Goal: Book appointment/travel/reservation

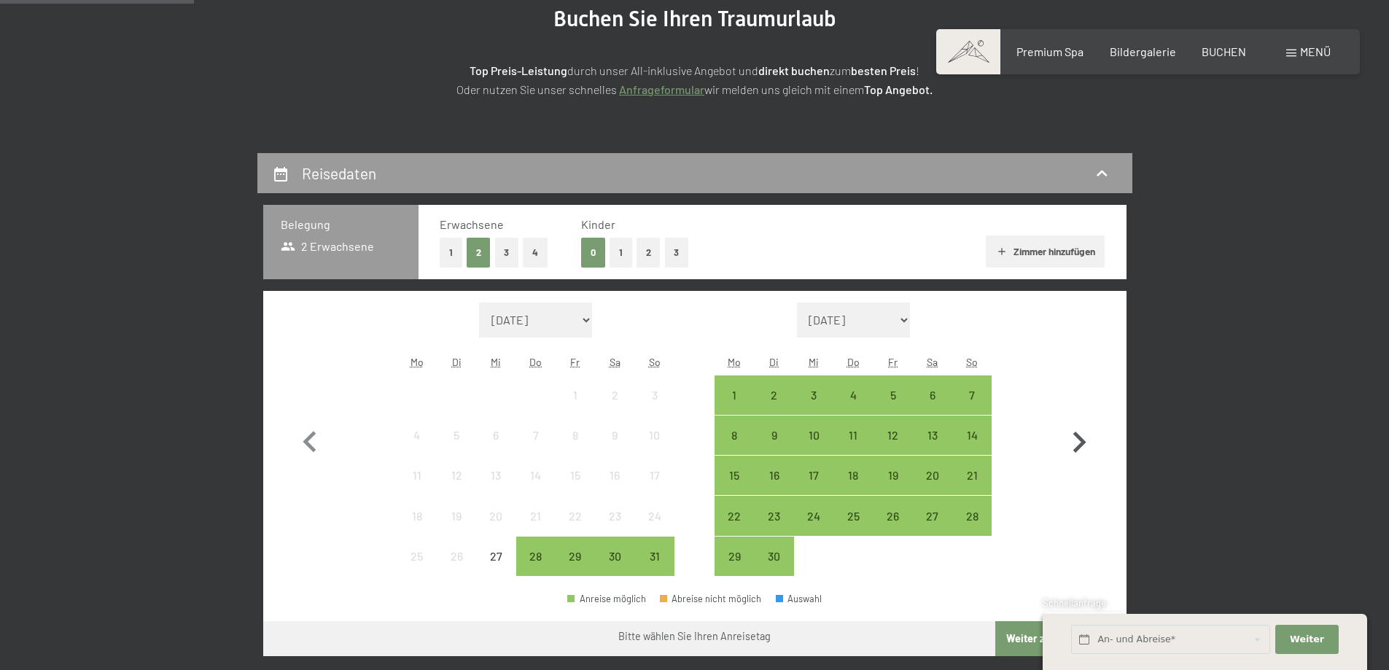
click at [1080, 434] on icon "button" at bounding box center [1079, 442] width 42 height 42
select select "2025-09-01"
select select "2025-10-01"
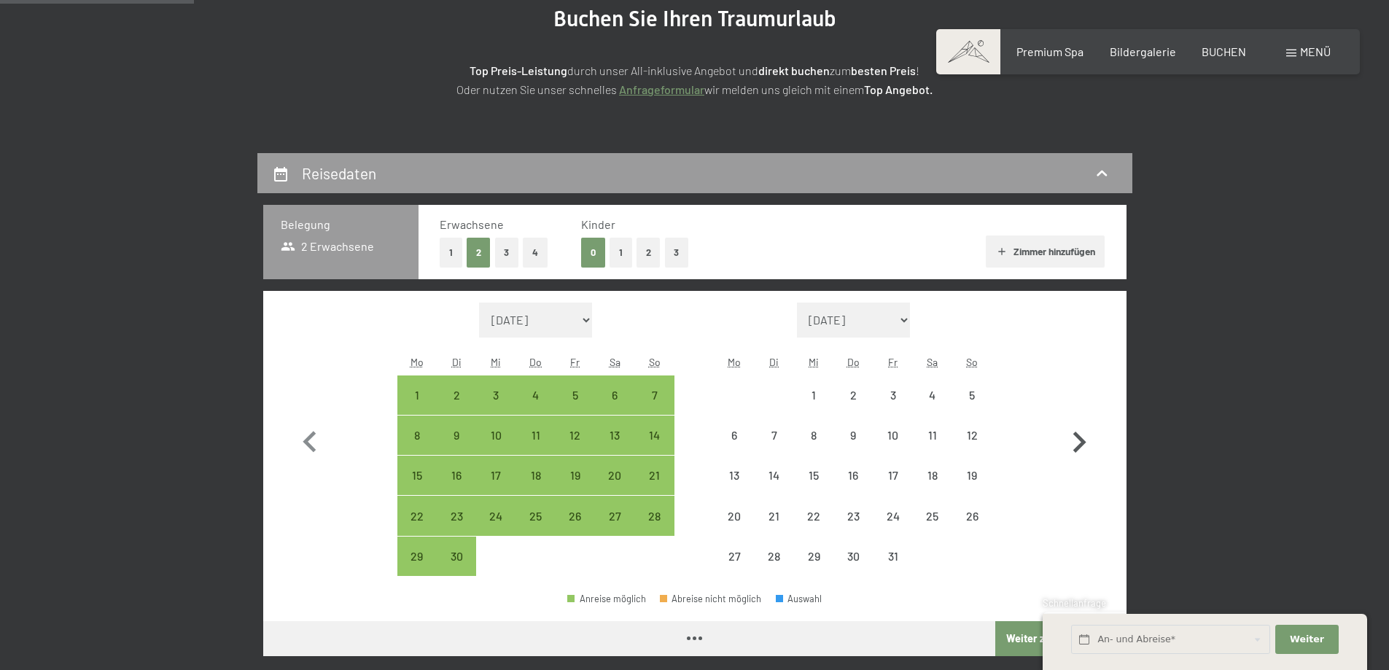
select select "2025-09-01"
select select "2025-10-01"
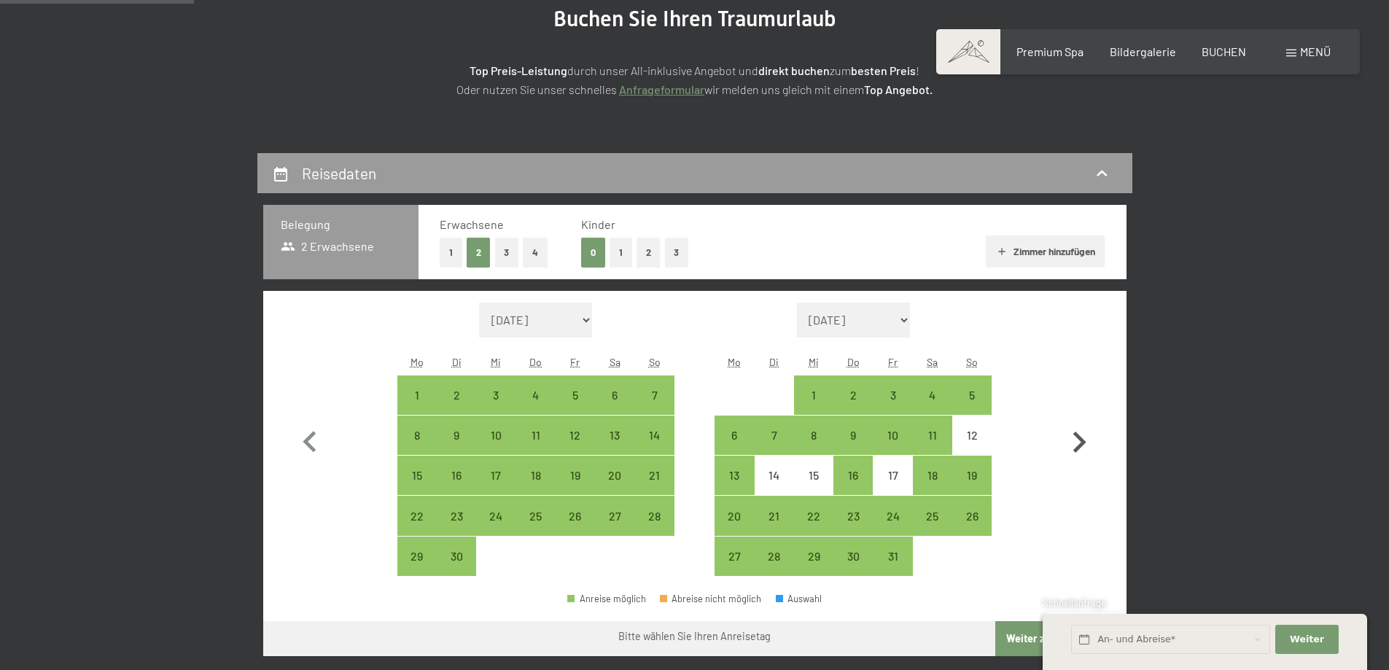
click at [1074, 437] on icon "button" at bounding box center [1079, 442] width 42 height 42
select select "2025-10-01"
select select "2025-11-01"
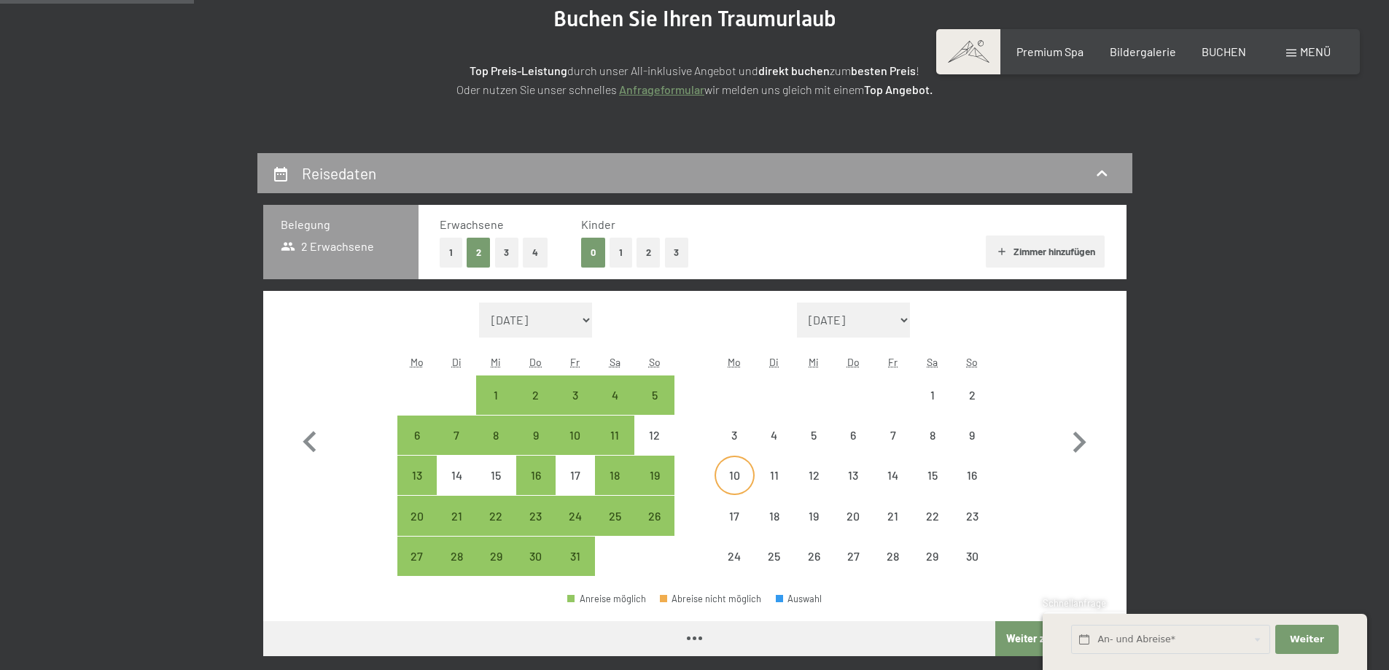
select select "2025-10-01"
select select "2025-11-01"
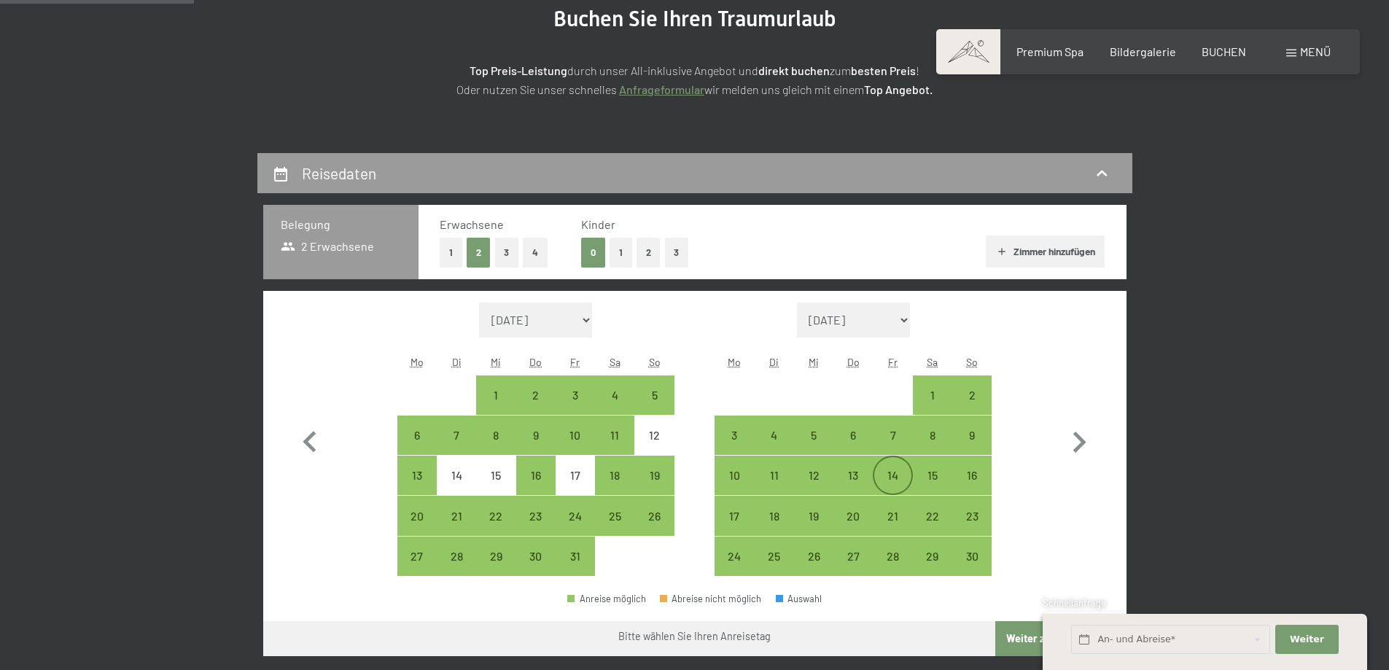
click at [886, 474] on div "14" at bounding box center [892, 488] width 36 height 36
select select "2025-10-01"
select select "2025-11-01"
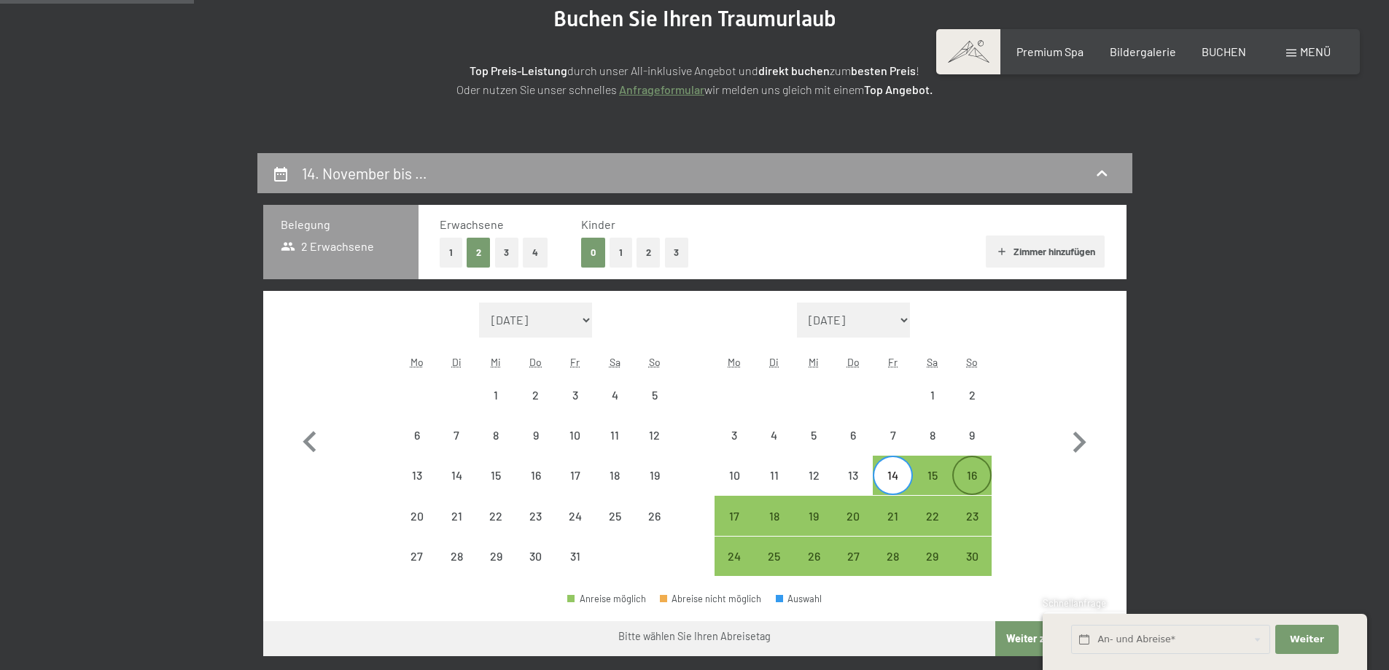
click at [969, 473] on div "16" at bounding box center [972, 488] width 36 height 36
select select "2025-10-01"
select select "2025-11-01"
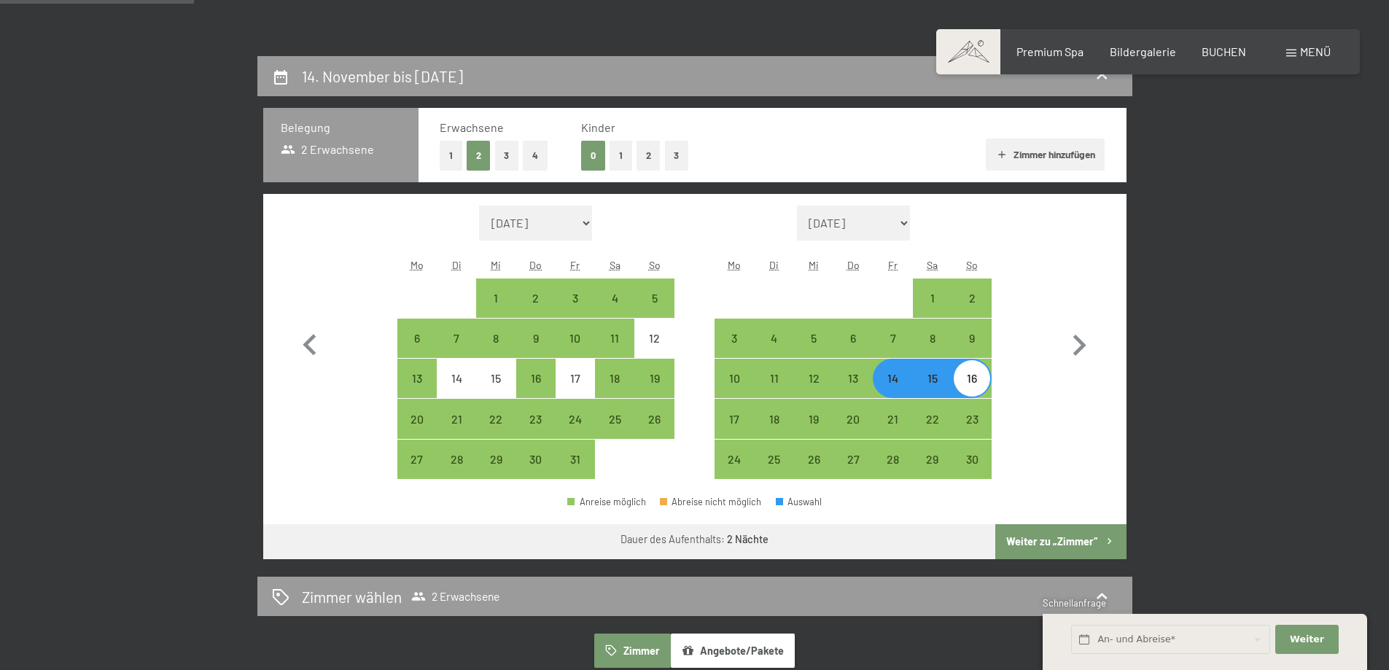
scroll to position [389, 0]
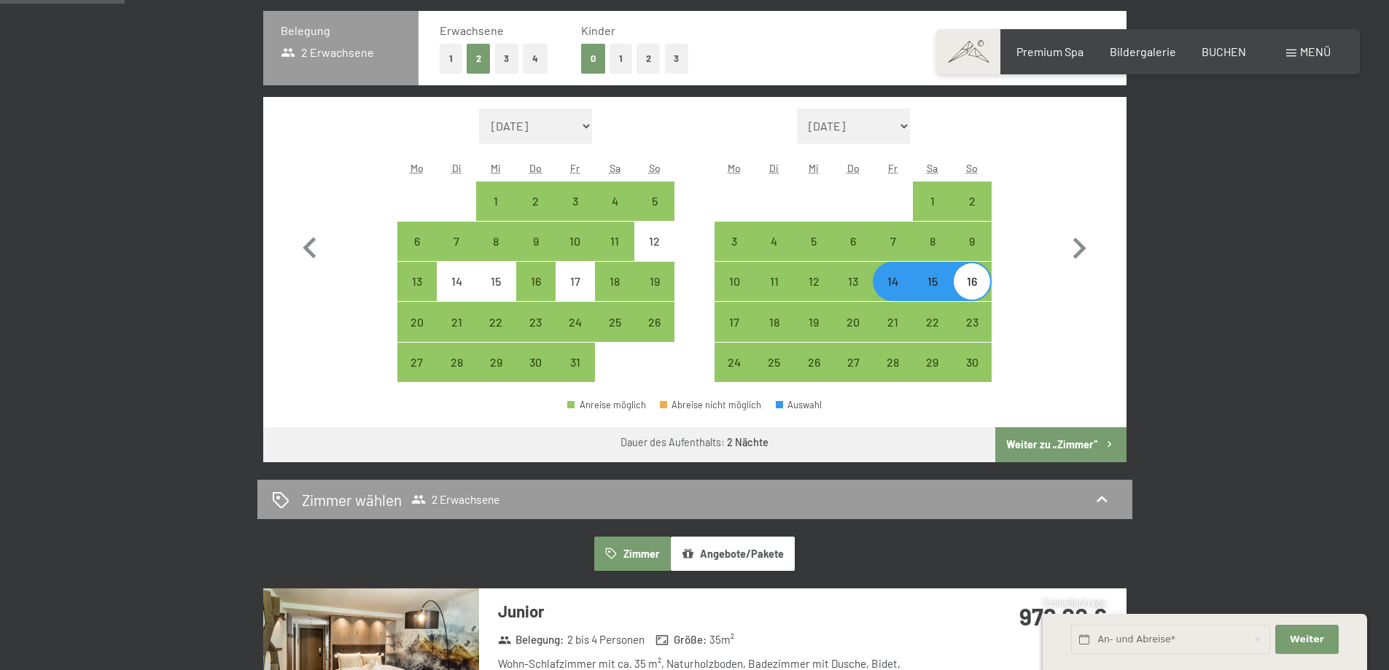
click at [1048, 446] on button "Weiter zu „Zimmer“" at bounding box center [1060, 444] width 131 height 35
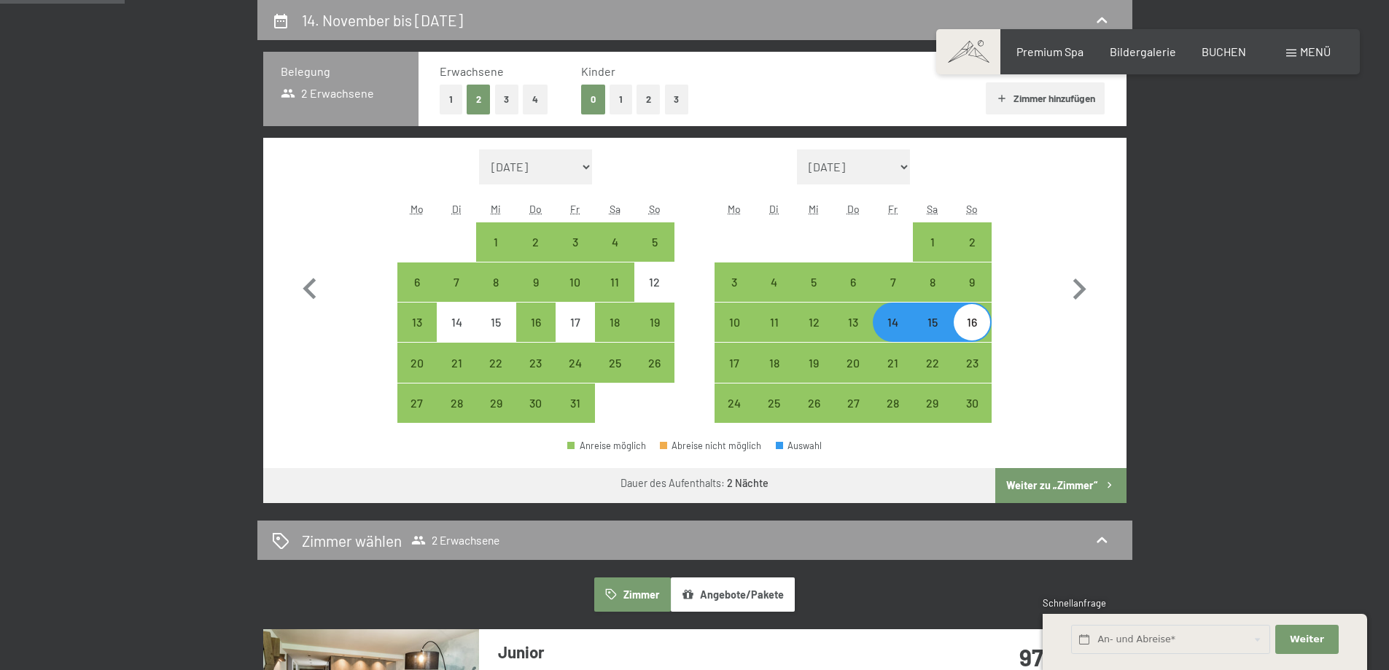
select select "2025-10-01"
select select "2025-11-01"
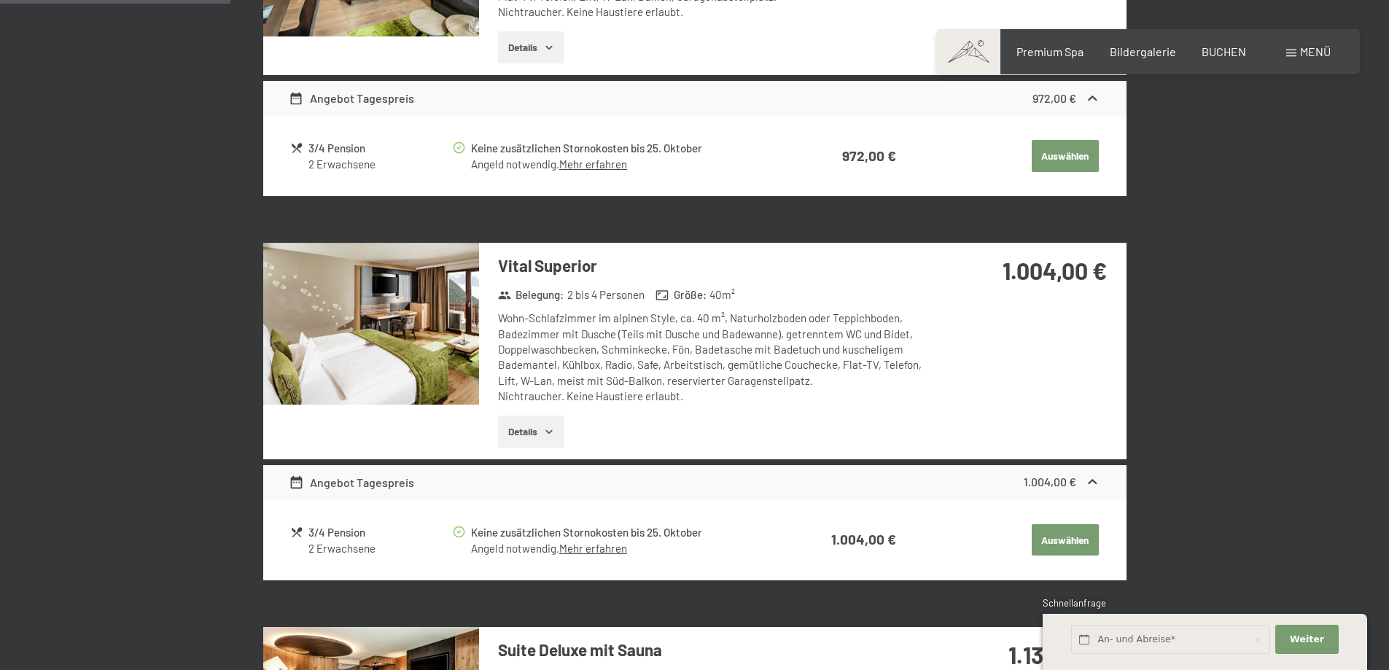
scroll to position [251, 0]
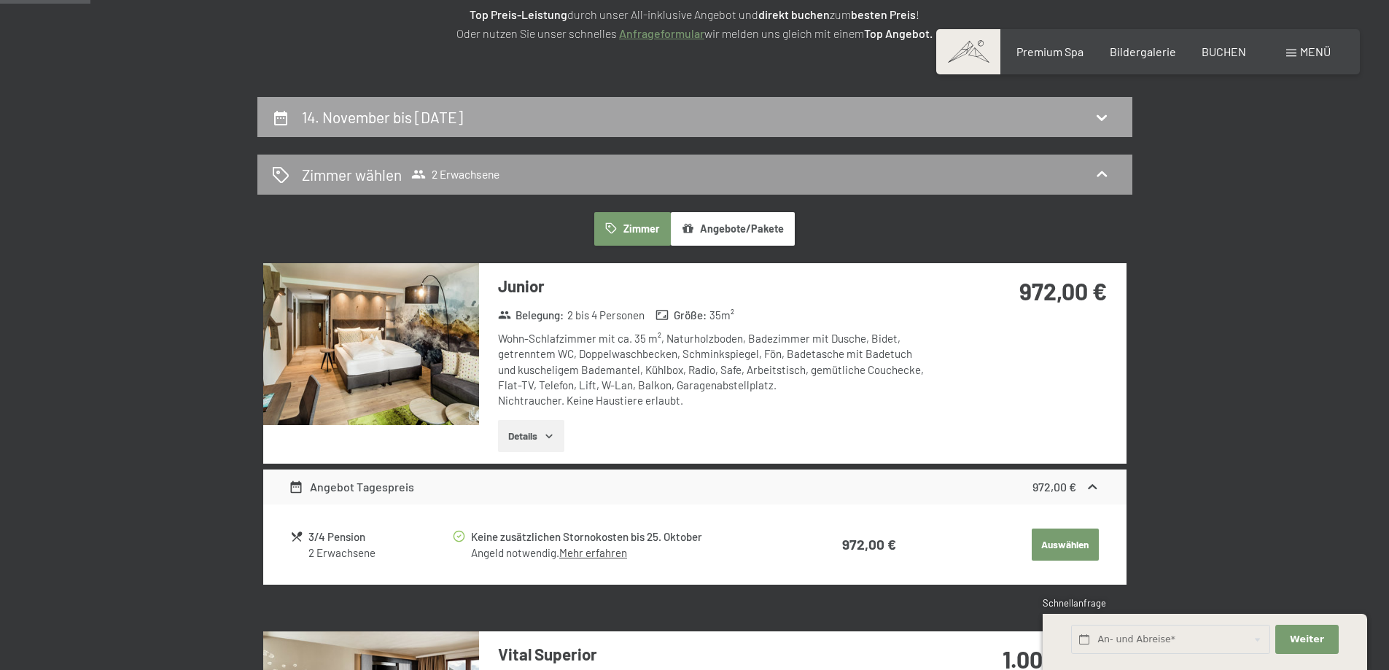
click at [403, 107] on div "14. November bis 16. November 2025" at bounding box center [385, 116] width 167 height 21
select select "2025-10-01"
select select "2025-11-01"
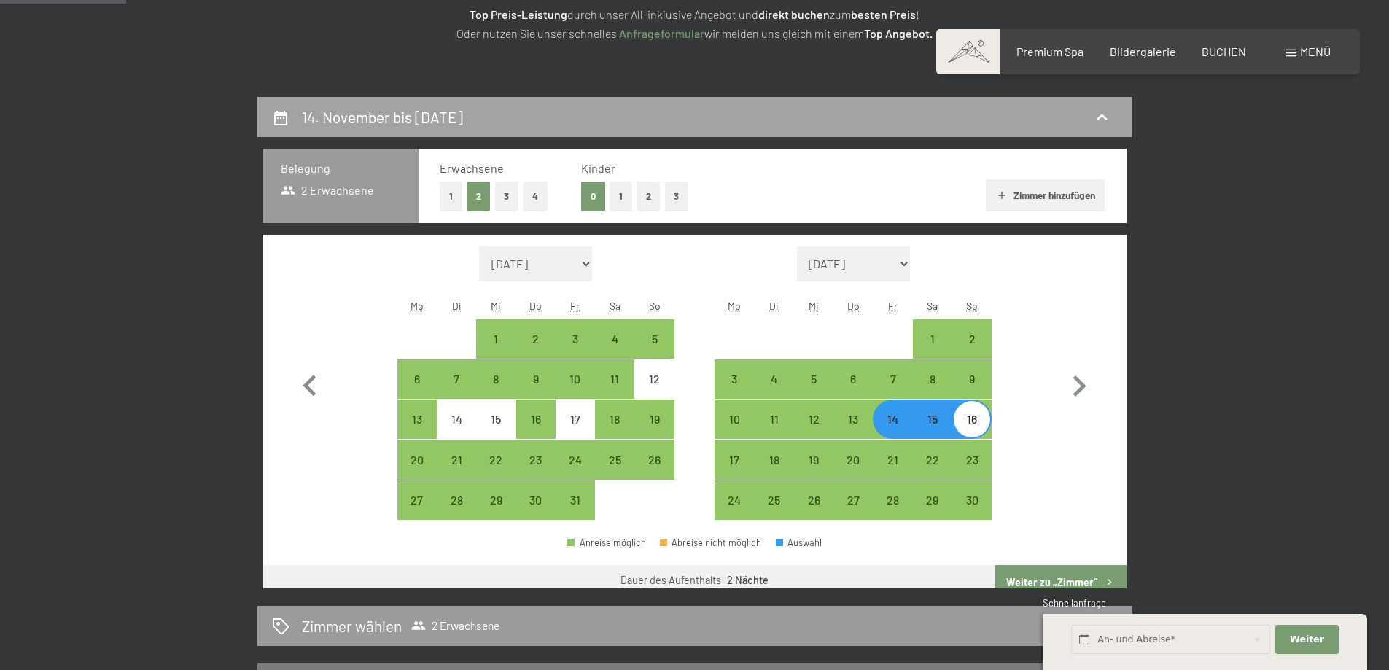
scroll to position [348, 0]
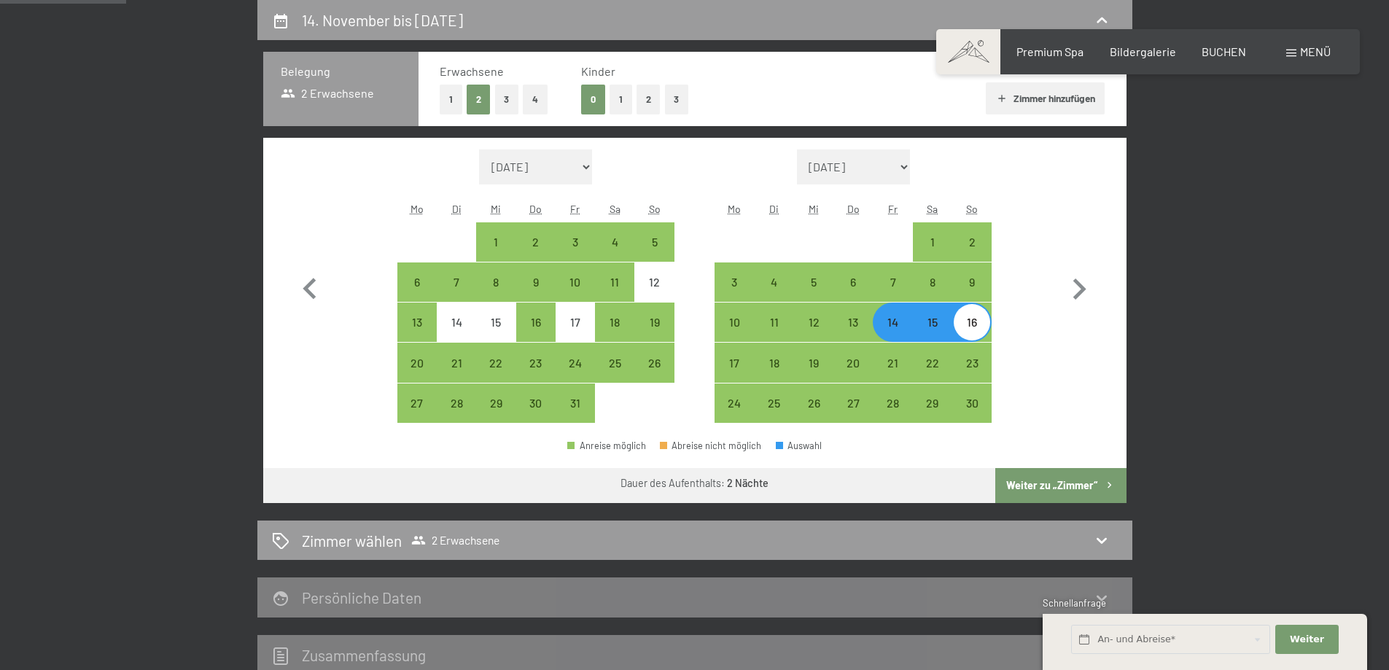
click at [1062, 486] on button "Weiter zu „Zimmer“" at bounding box center [1060, 485] width 131 height 35
select select "2025-10-01"
select select "2025-11-01"
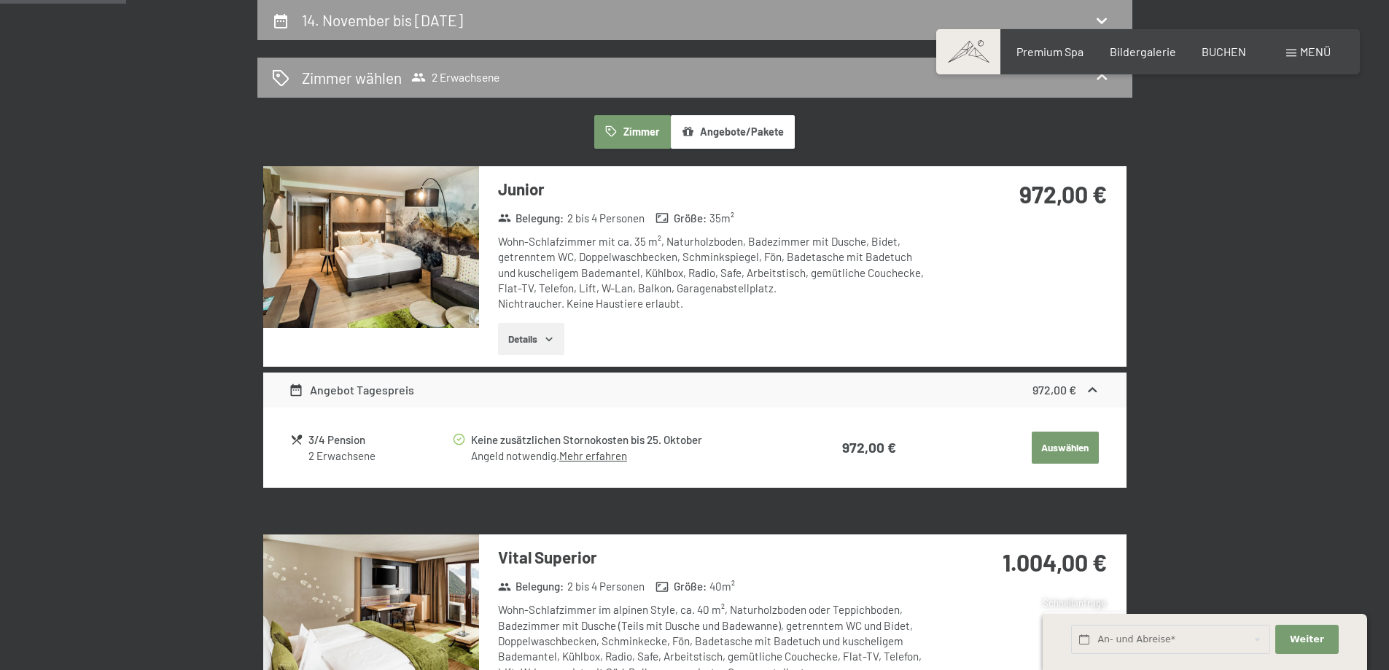
click at [1052, 443] on button "Auswählen" at bounding box center [1065, 448] width 67 height 32
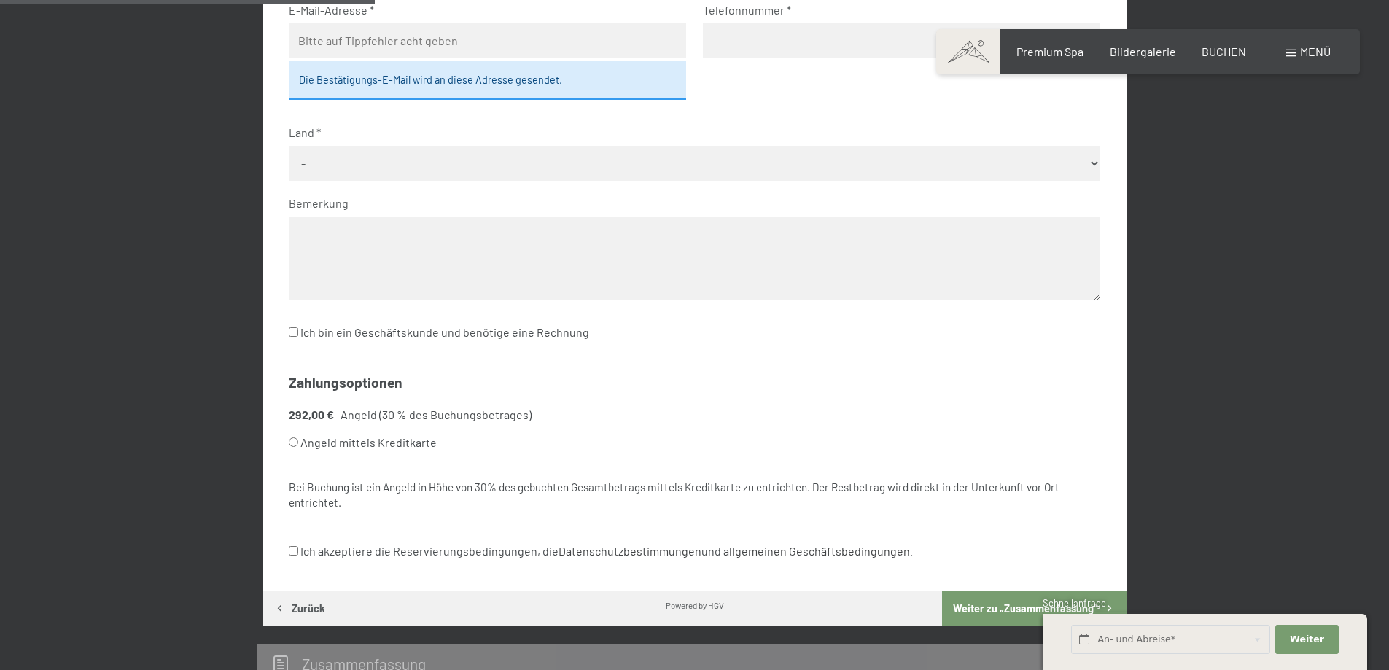
scroll to position [445, 0]
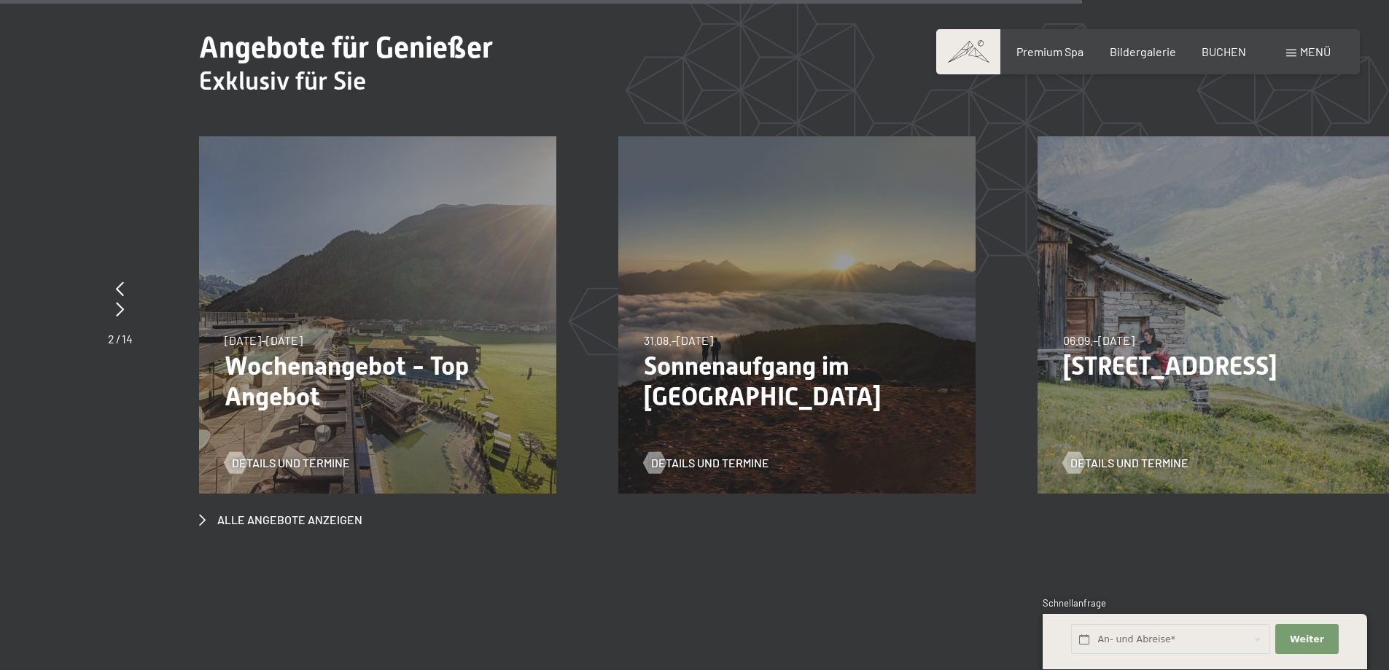
scroll to position [5639, 0]
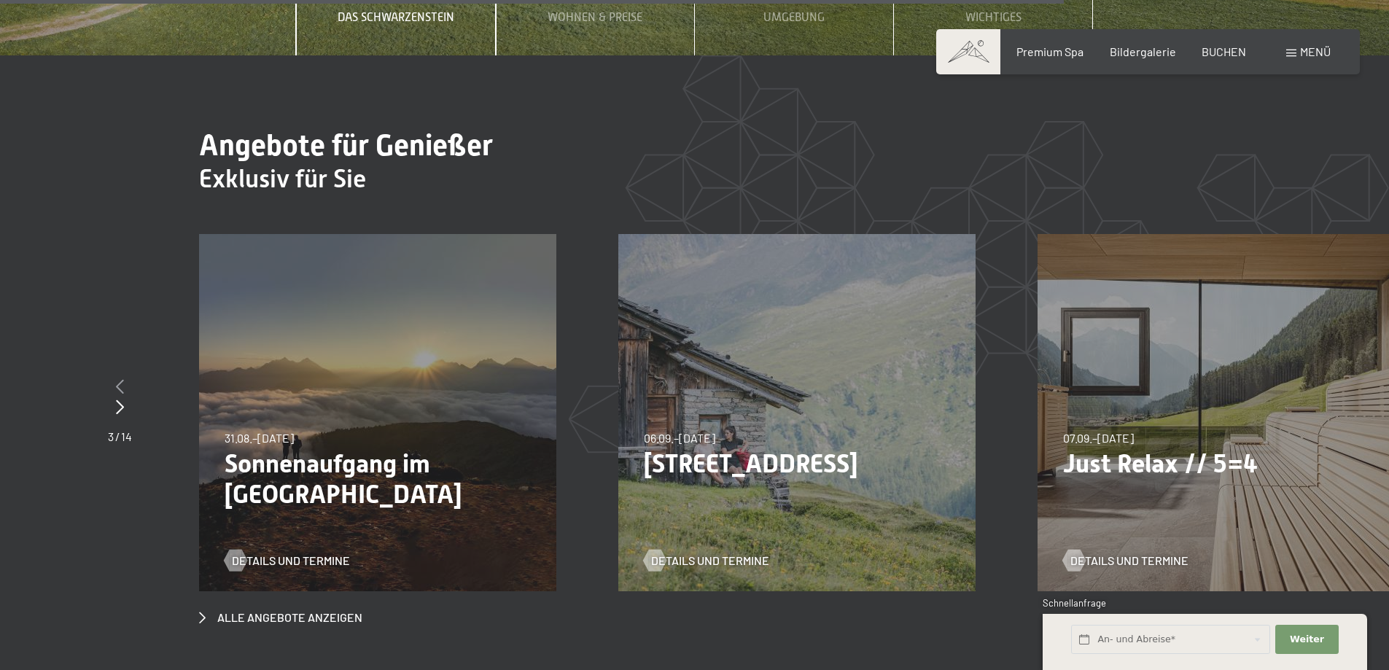
click at [118, 379] on icon at bounding box center [120, 386] width 8 height 15
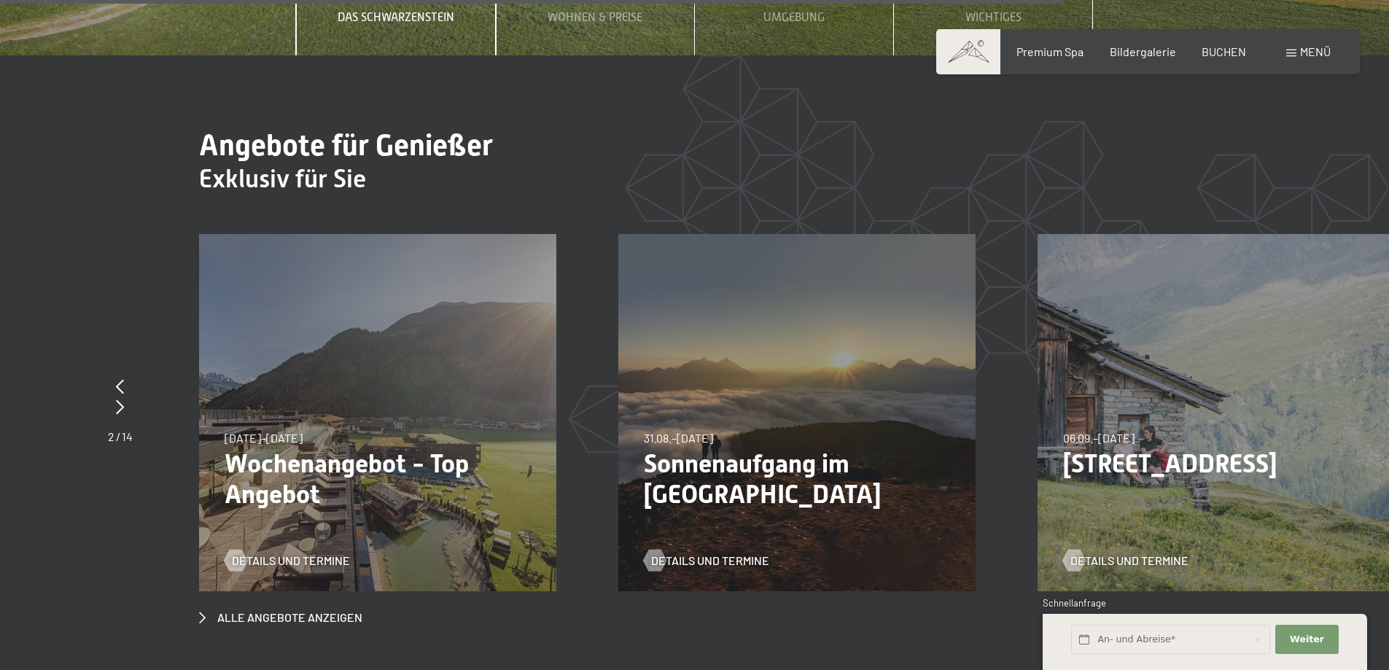
click at [301, 448] on p "Wochenangebot - Top Angebot" at bounding box center [378, 478] width 306 height 61
click at [291, 553] on span "Details und Termine" at bounding box center [305, 561] width 118 height 16
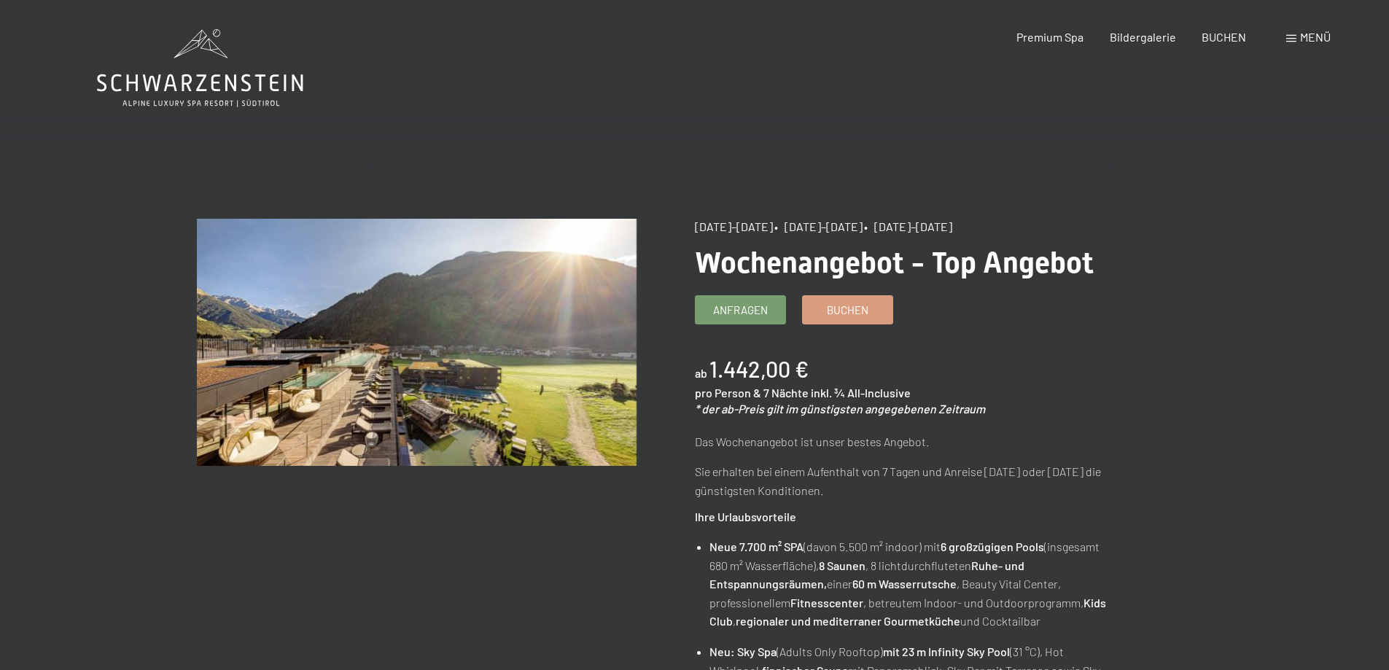
drag, startPoint x: 885, startPoint y: 291, endPoint x: 871, endPoint y: 284, distance: 14.7
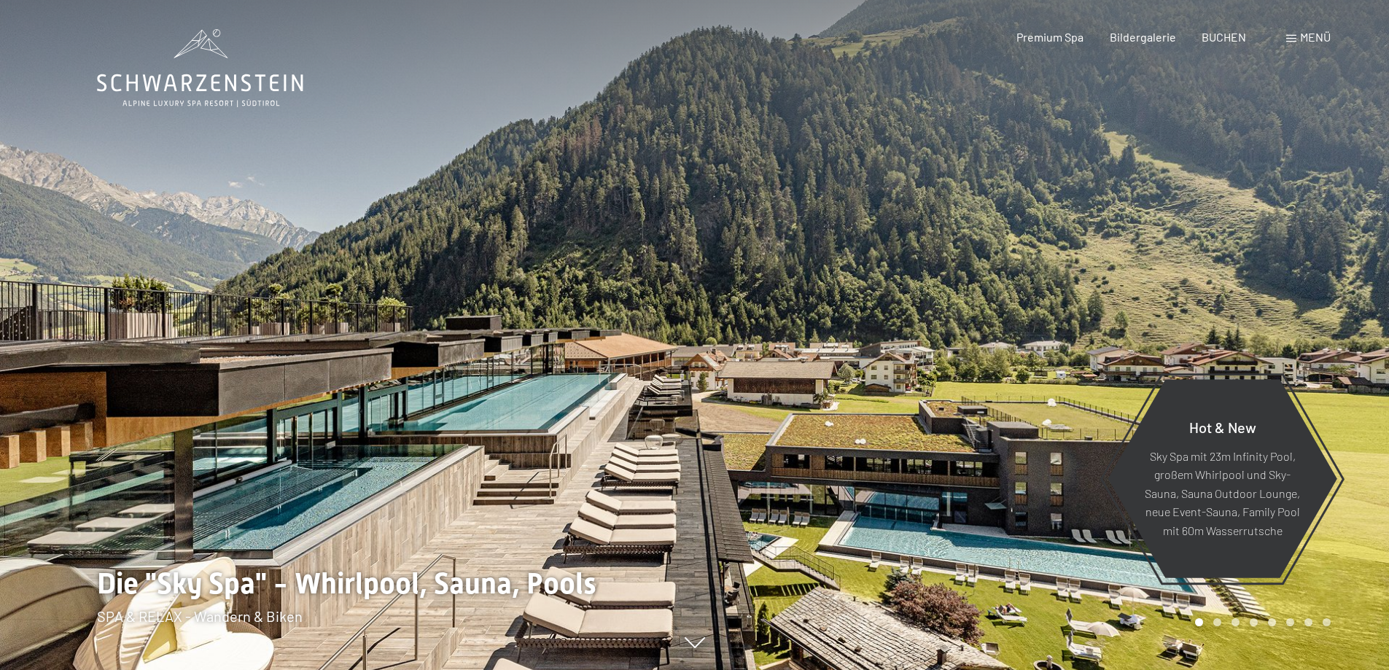
click at [1292, 35] on div "Menü" at bounding box center [1308, 37] width 44 height 16
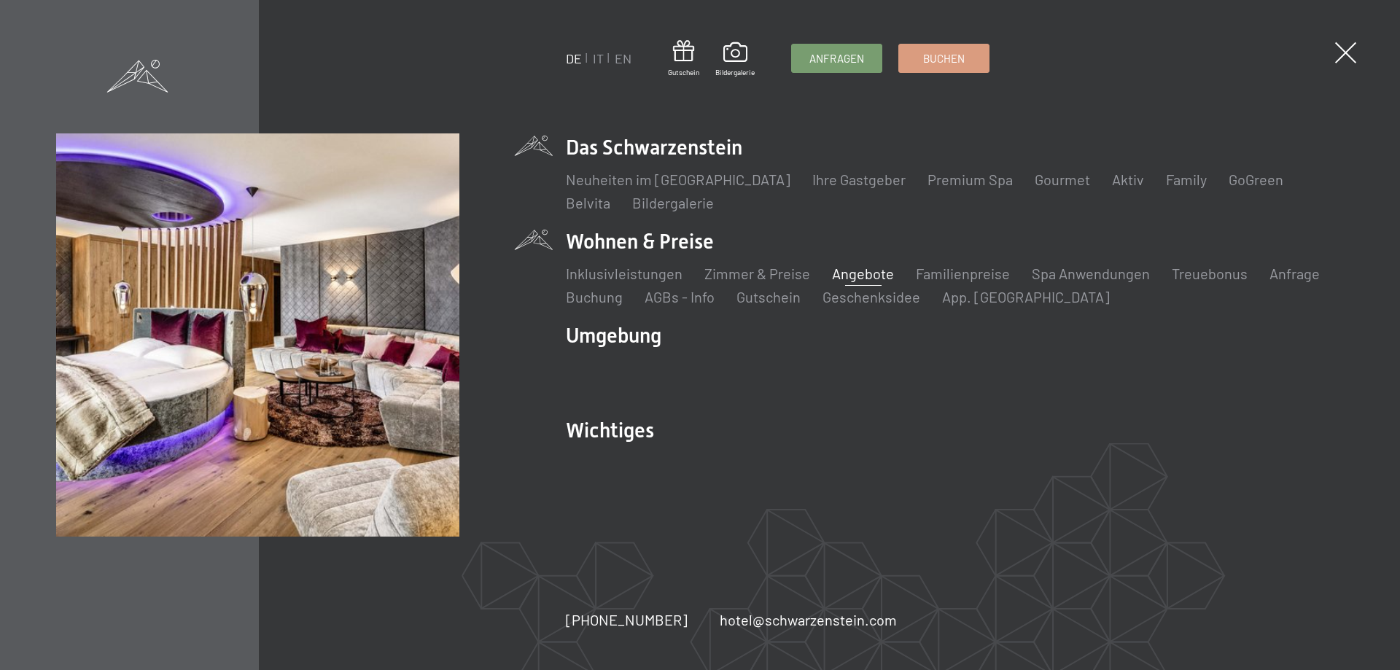
click at [858, 272] on link "Angebote" at bounding box center [863, 274] width 62 height 18
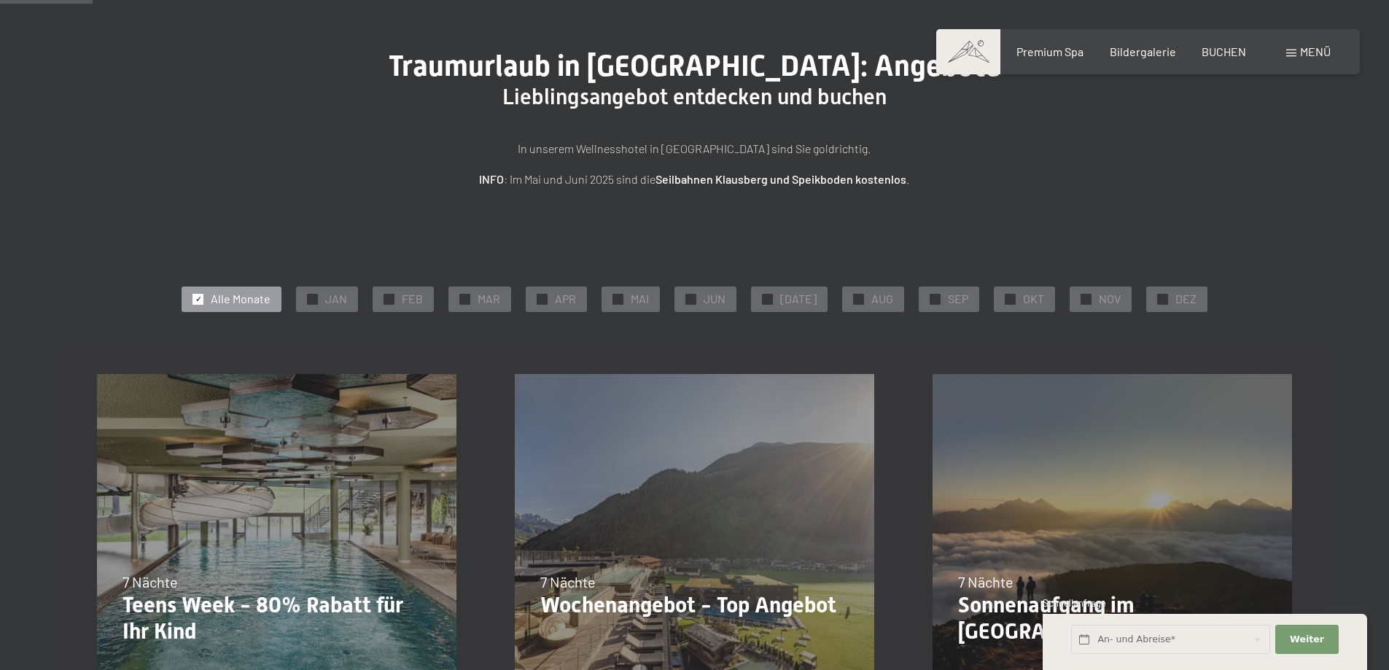
scroll to position [195, 0]
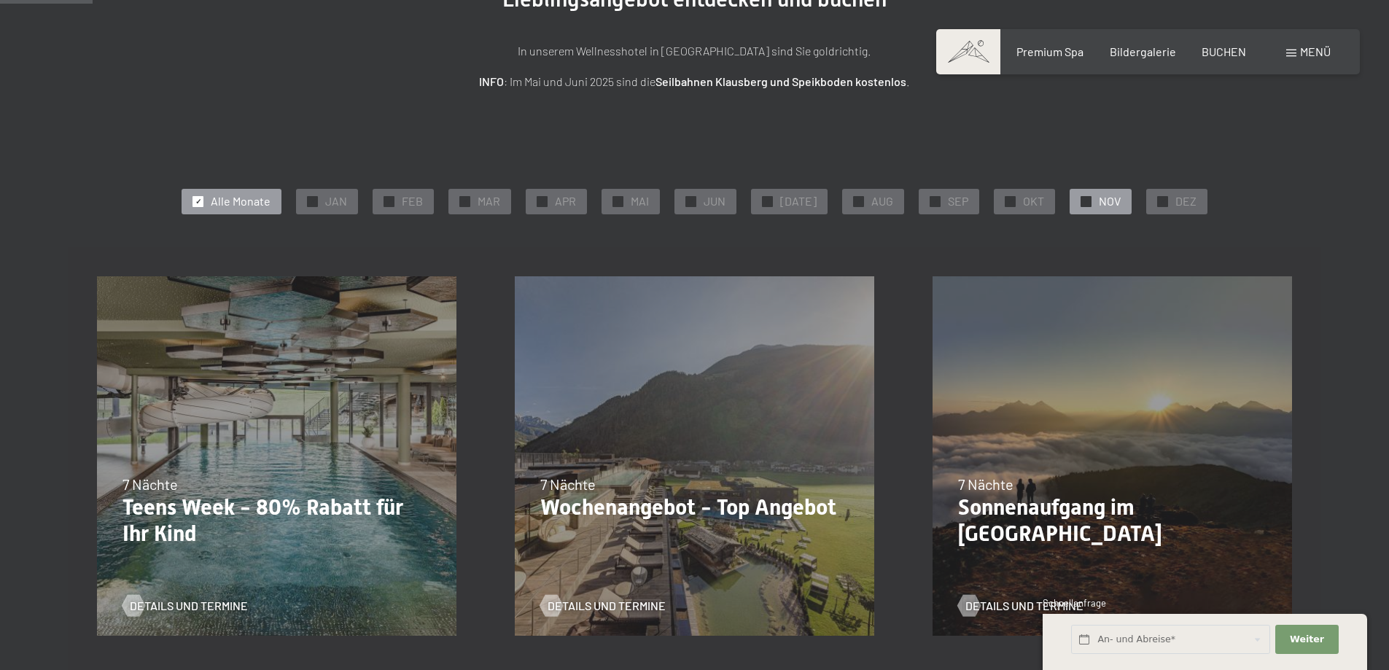
click at [1088, 198] on div "✓ NOV" at bounding box center [1101, 201] width 62 height 25
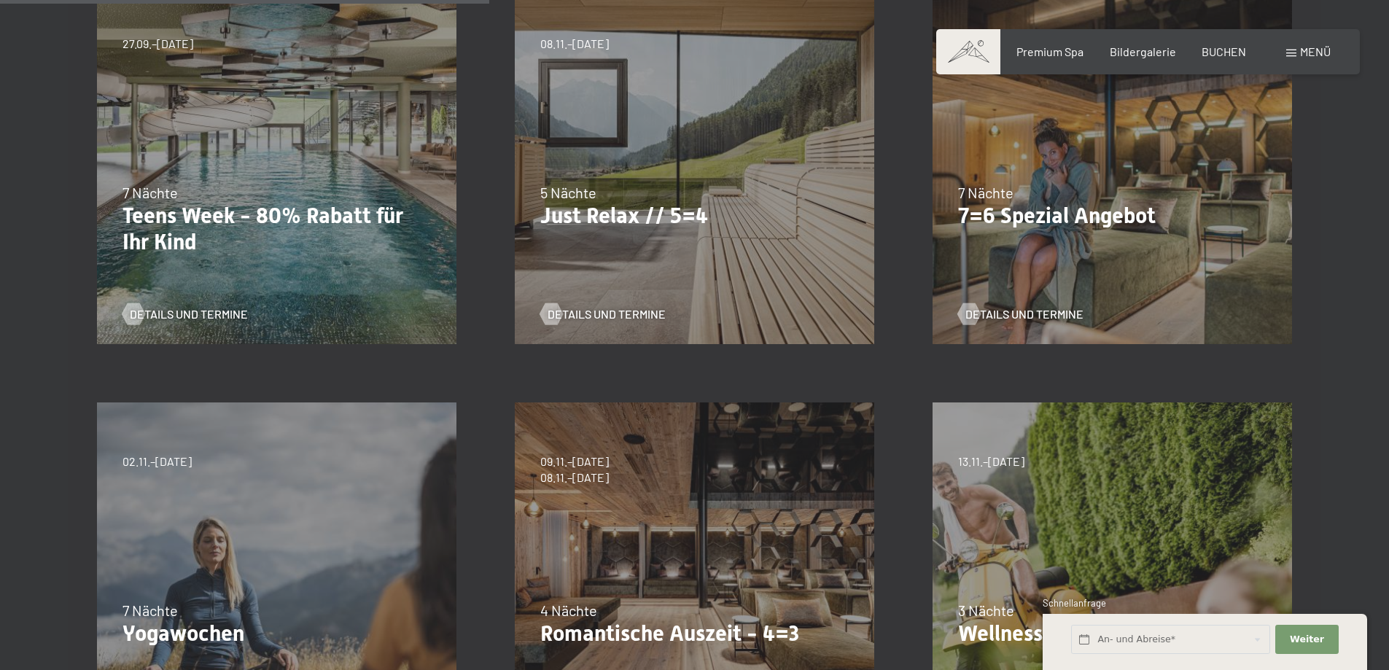
scroll to position [680, 0]
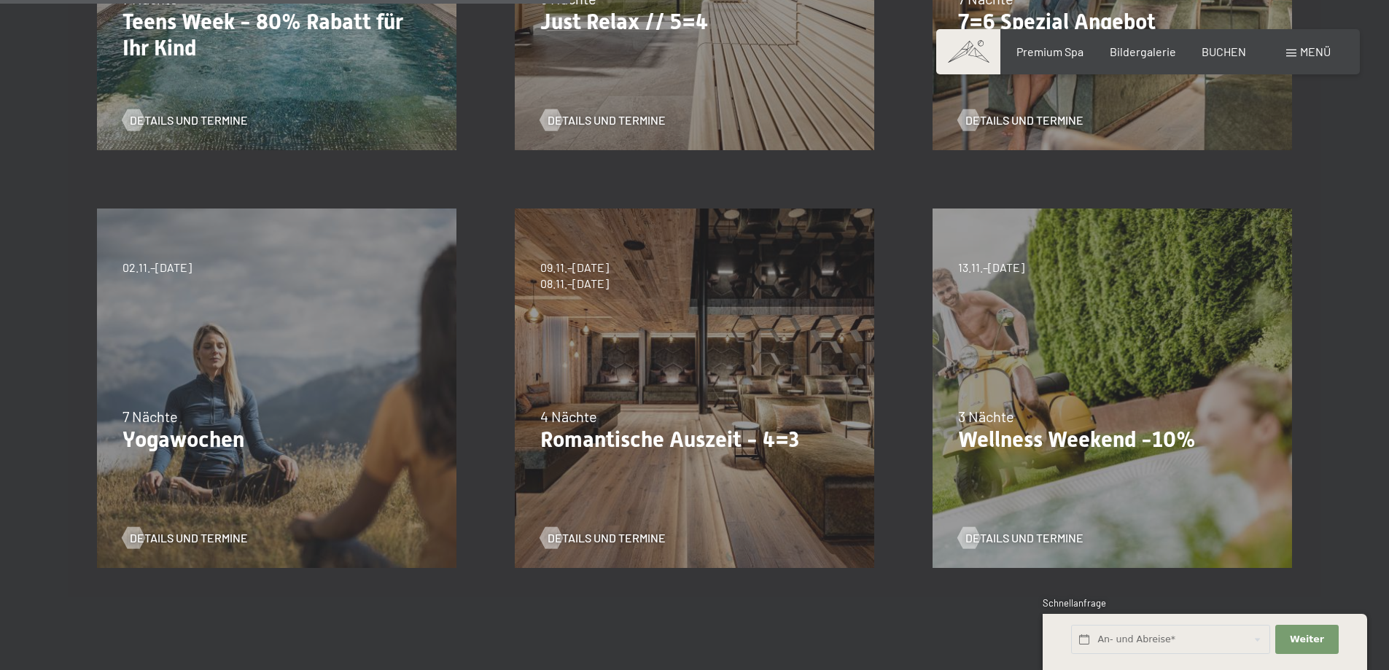
click at [648, 377] on span "Einwilligung Marketing*" at bounding box center [615, 377] width 120 height 15
click at [548, 377] on input "Einwilligung Marketing*" at bounding box center [540, 377] width 15 height 15
checkbox input "false"
click at [588, 539] on span "Details und Termine" at bounding box center [621, 538] width 118 height 16
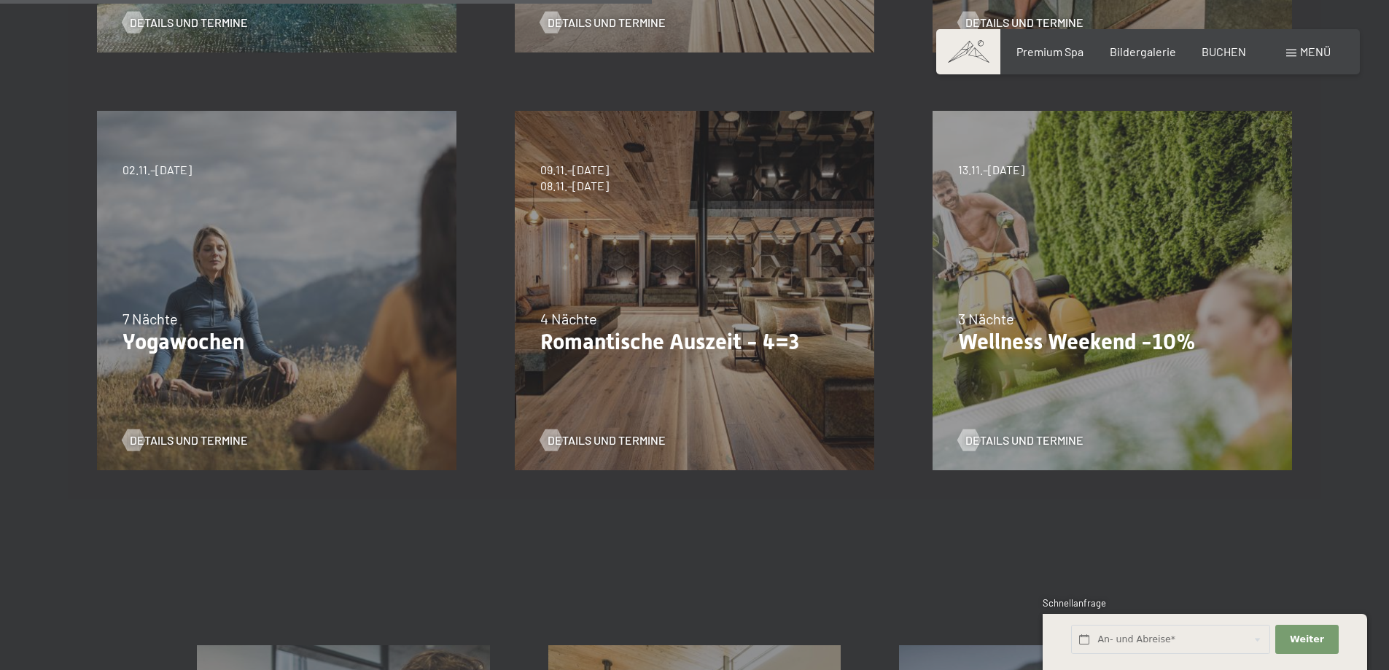
click at [1121, 330] on p "Wellness Weekend -10%" at bounding box center [1112, 342] width 308 height 26
click at [1017, 443] on span "Details und Termine" at bounding box center [1039, 440] width 118 height 16
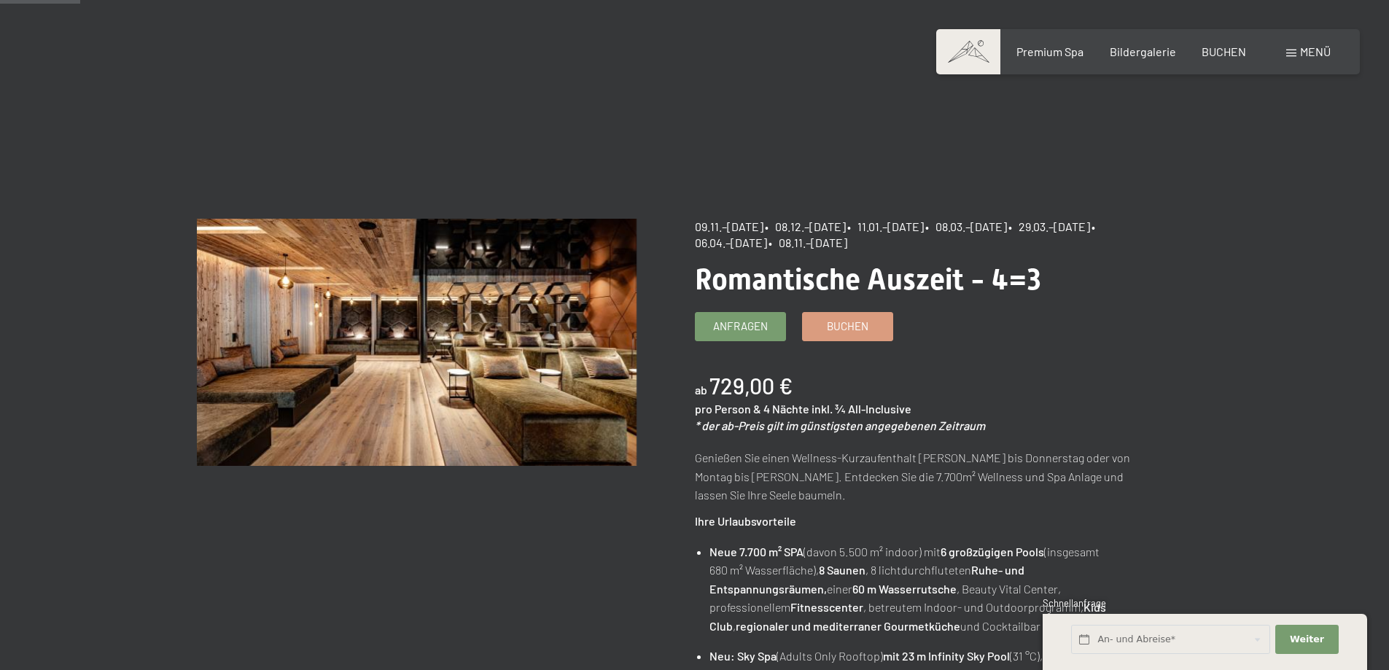
scroll to position [97, 0]
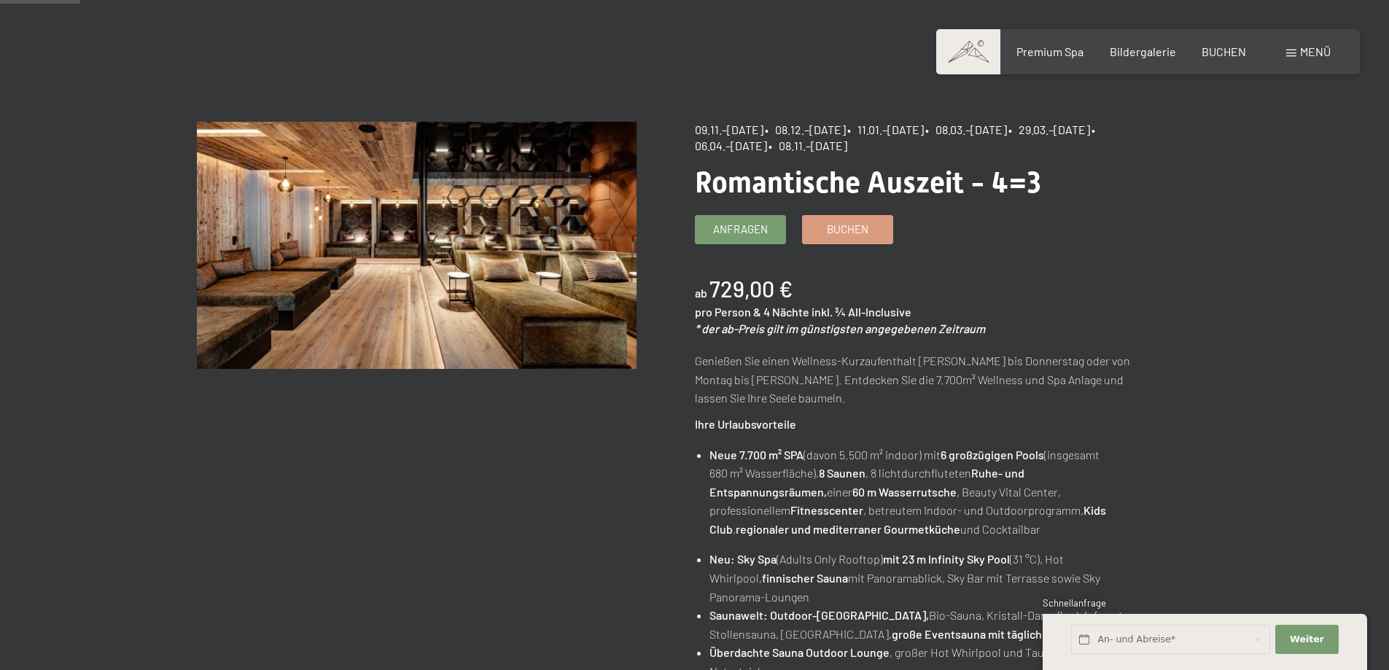
click at [894, 372] on p "Genießen Sie einen Wellness-Kurzaufenthalt von Sonntag bis Donnerstag oder von …" at bounding box center [915, 379] width 440 height 56
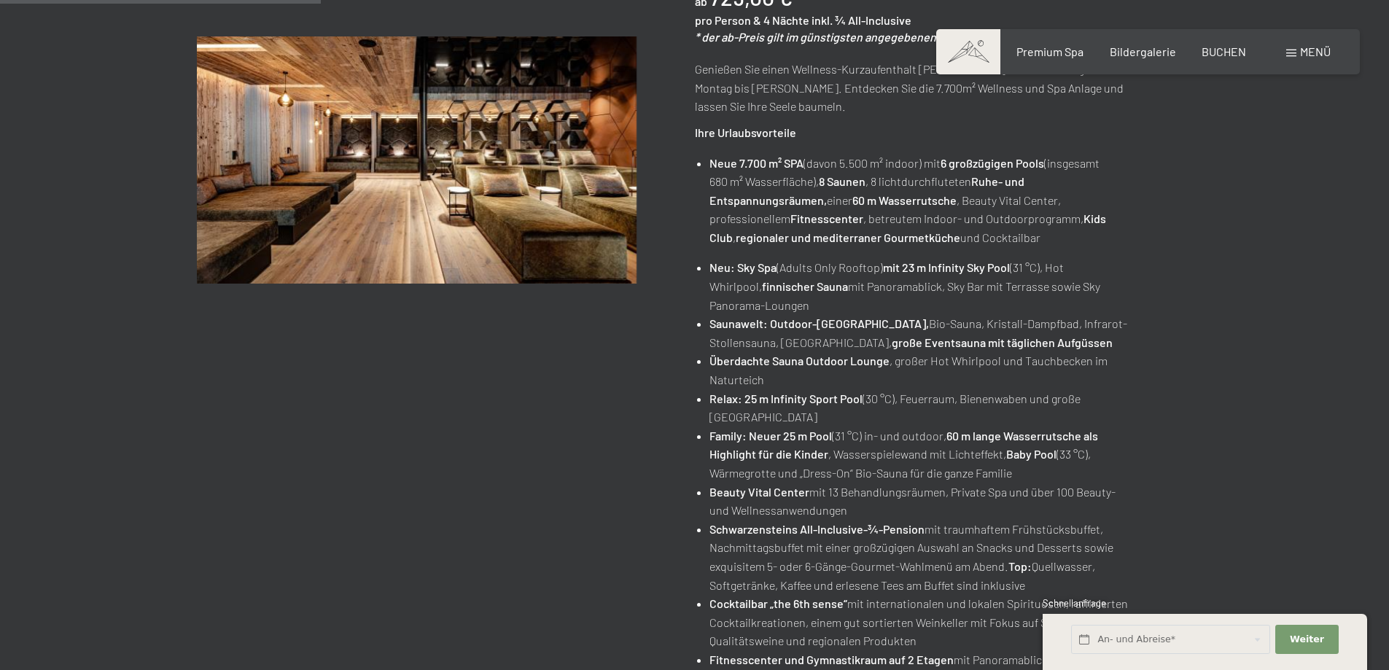
scroll to position [680, 0]
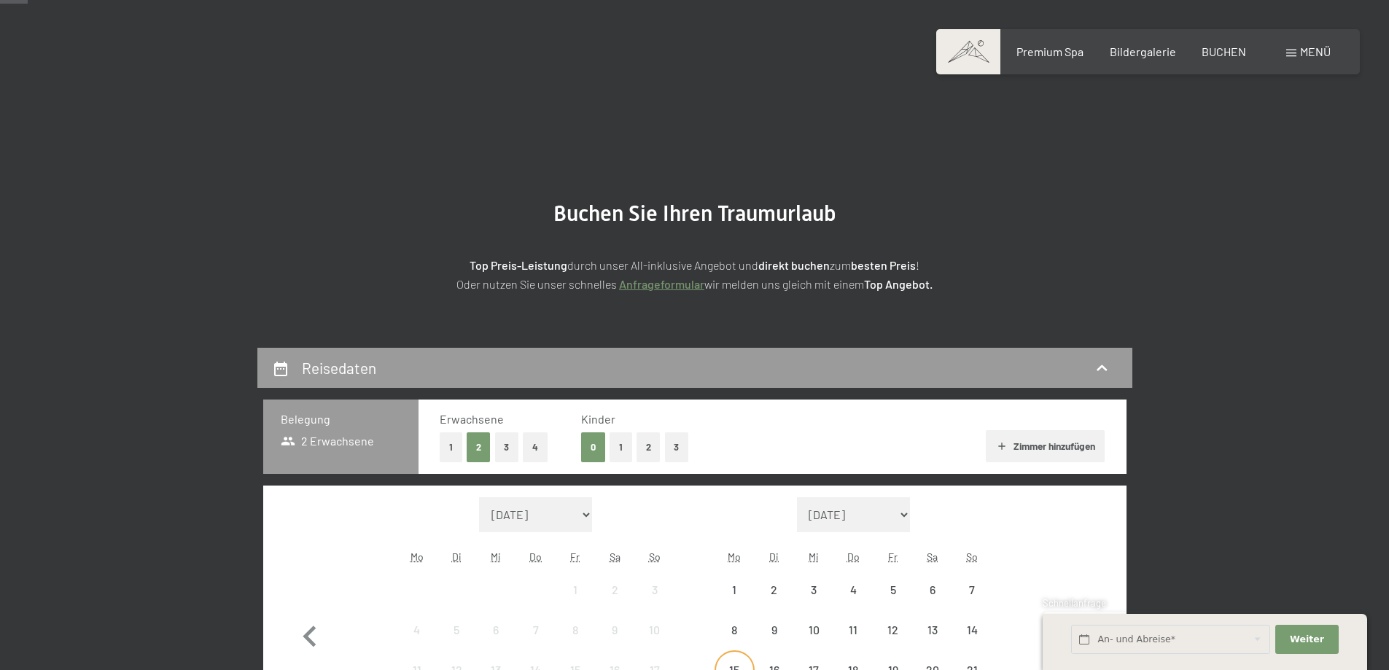
scroll to position [292, 0]
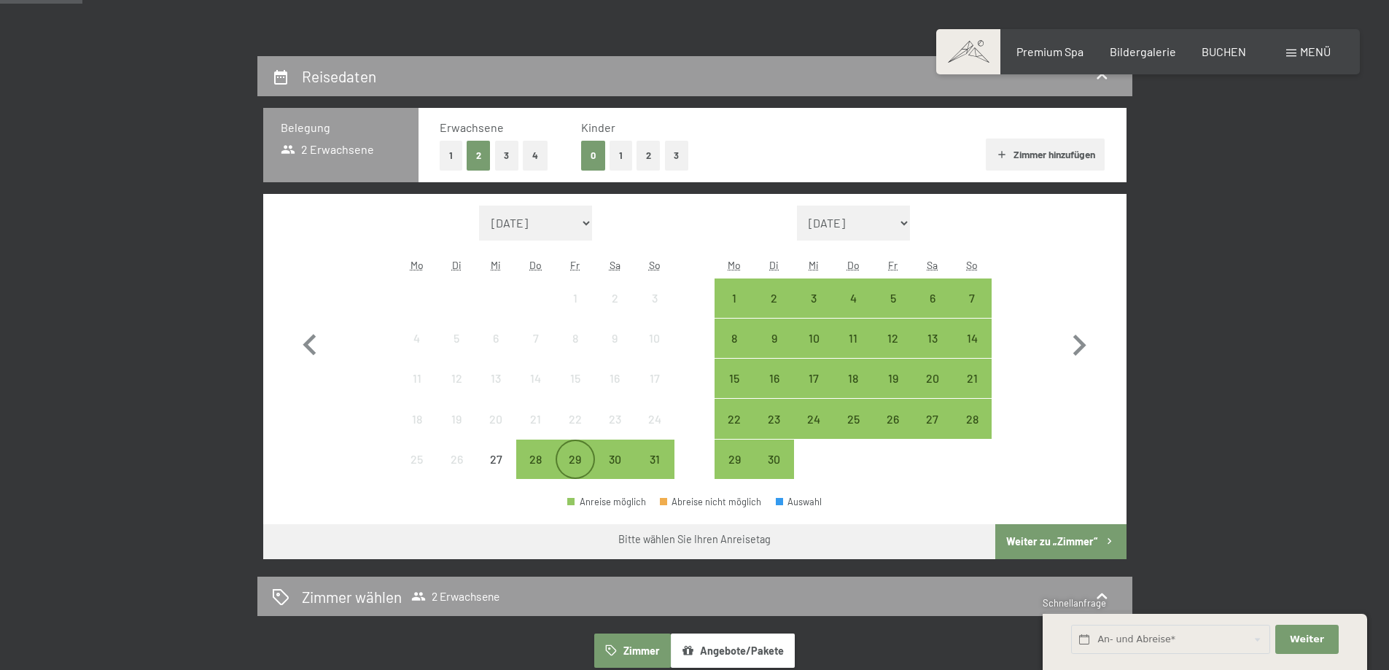
click at [573, 464] on div "29" at bounding box center [575, 472] width 36 height 36
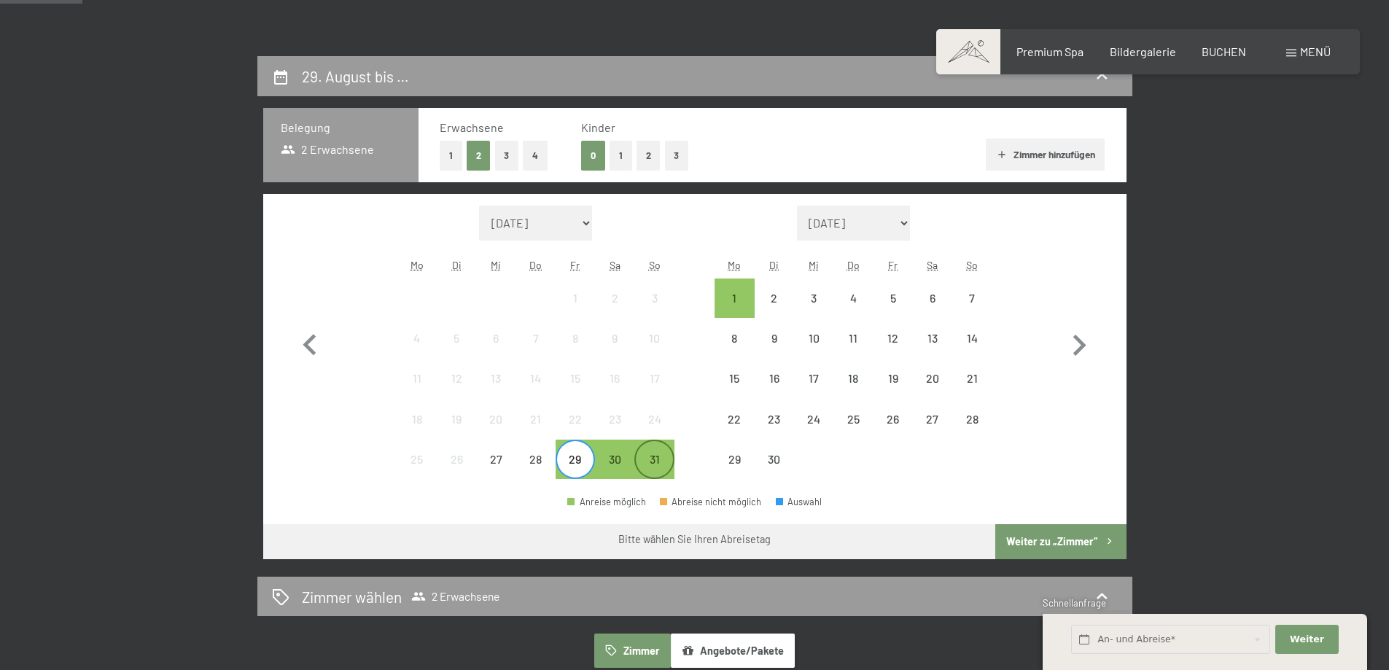
click at [648, 462] on div "31" at bounding box center [654, 472] width 36 height 36
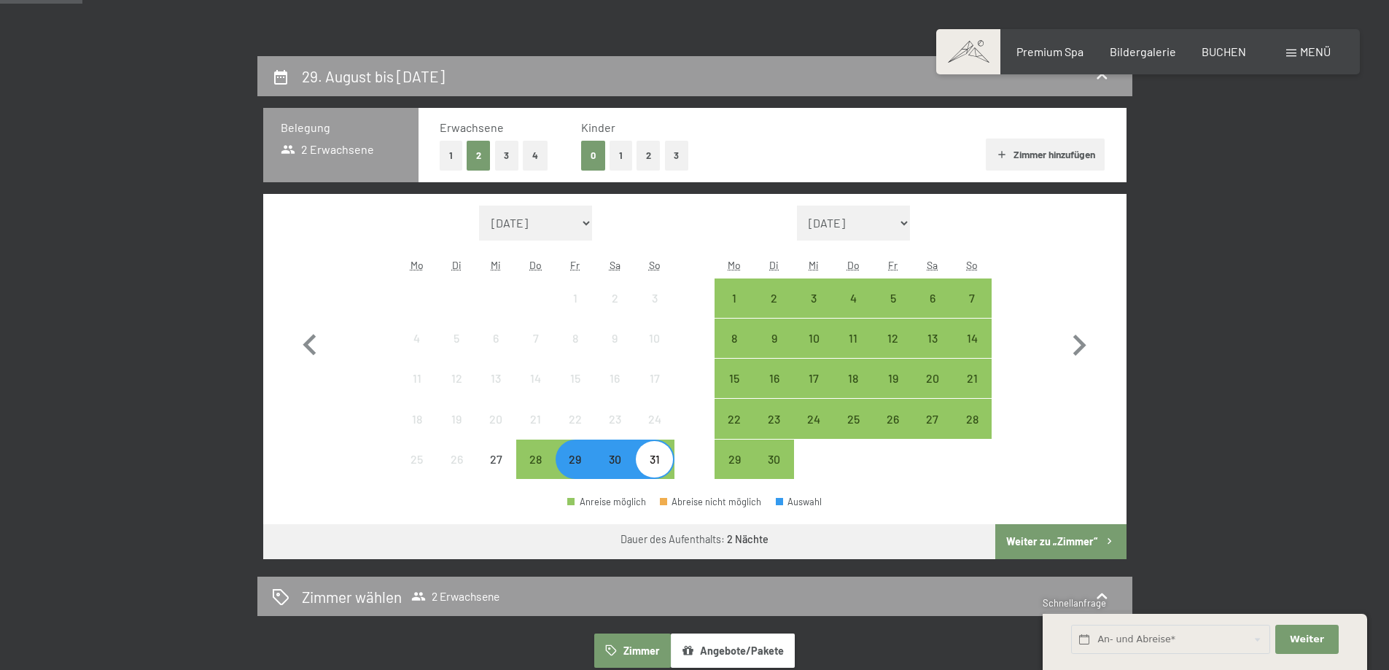
click at [1017, 535] on button "Weiter zu „Zimmer“" at bounding box center [1060, 541] width 131 height 35
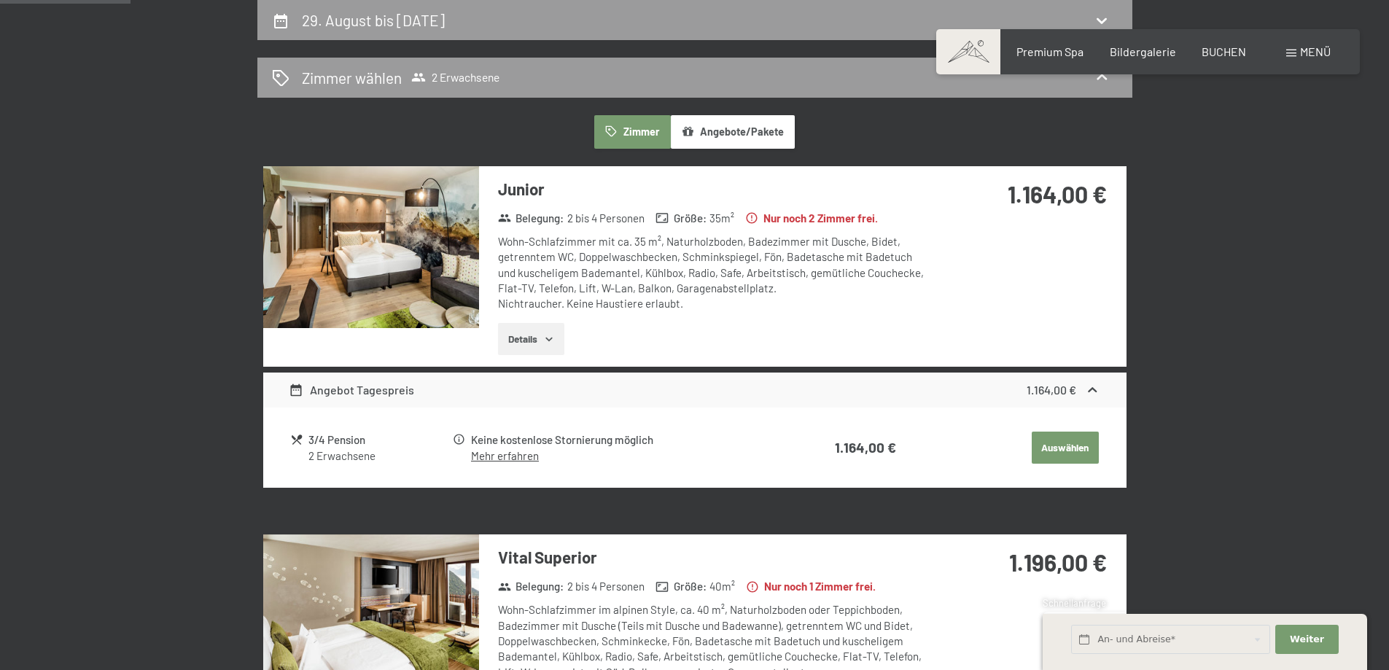
scroll to position [251, 0]
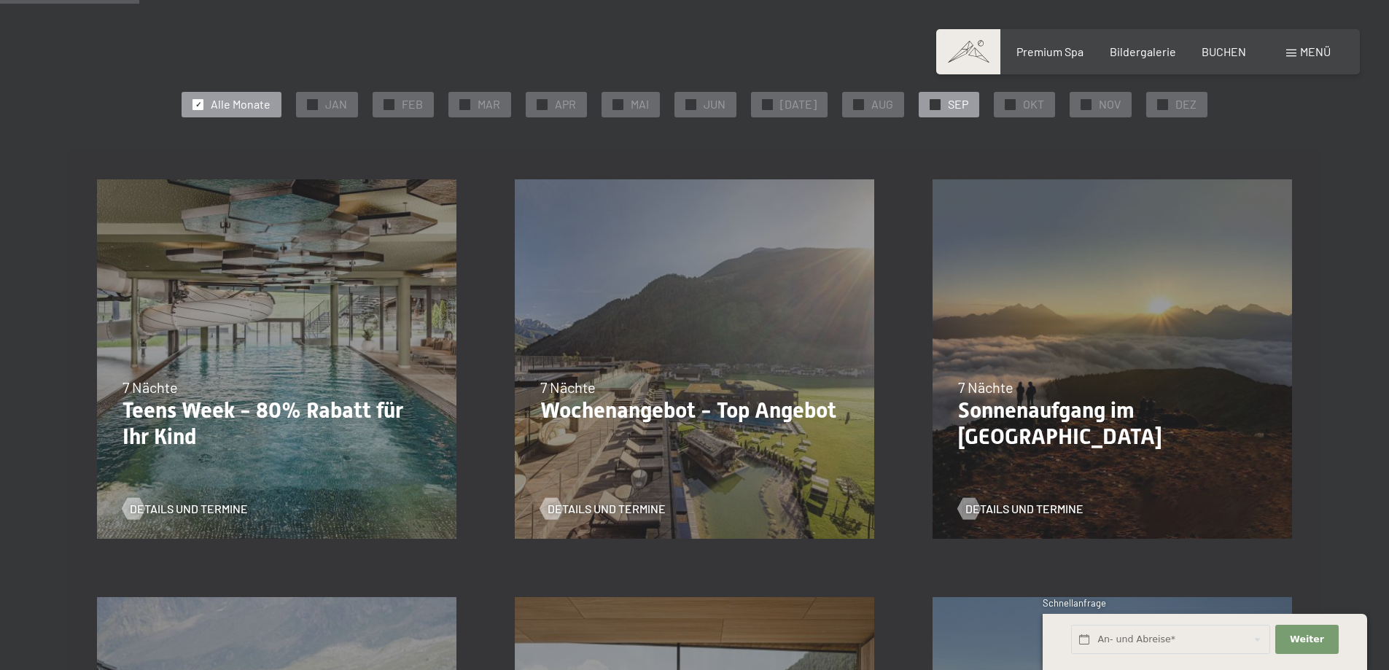
click at [969, 104] on div "✓ SEP" at bounding box center [949, 104] width 61 height 25
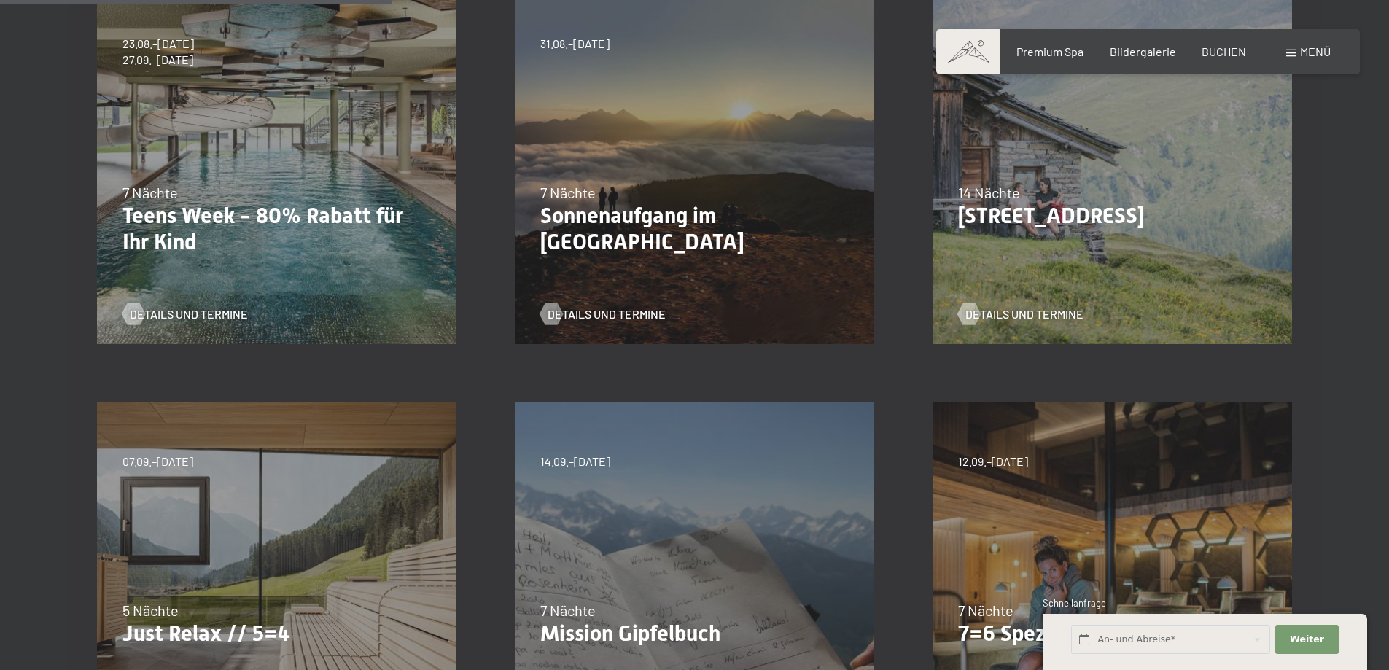
scroll to position [292, 0]
